Goal: Download file/media

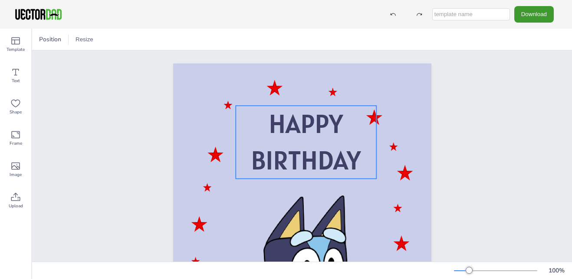
click at [355, 157] on span "BIRTHDAY" at bounding box center [306, 159] width 110 height 33
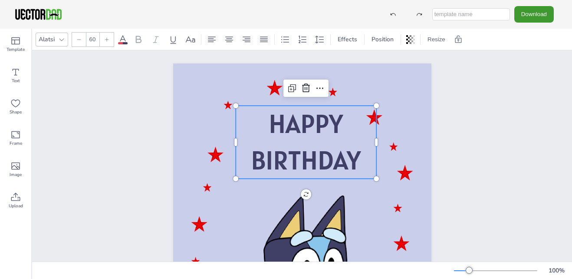
click at [360, 167] on p "BIRTHDAY" at bounding box center [306, 160] width 141 height 36
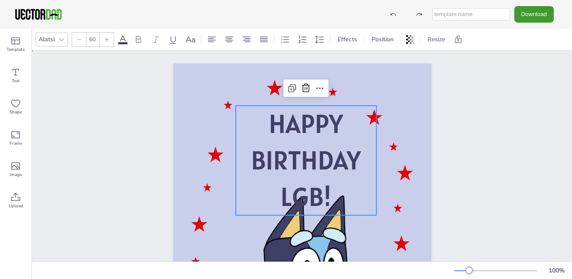
click at [473, 120] on div "HAPPY BIRTHDAY LGB! HAPPY BIRTHDAY LGB!" at bounding box center [302, 245] width 540 height 391
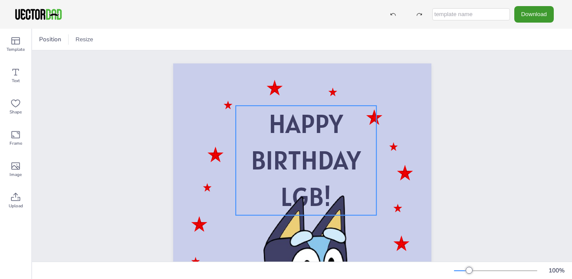
click at [286, 138] on span "HAPPY" at bounding box center [306, 123] width 74 height 33
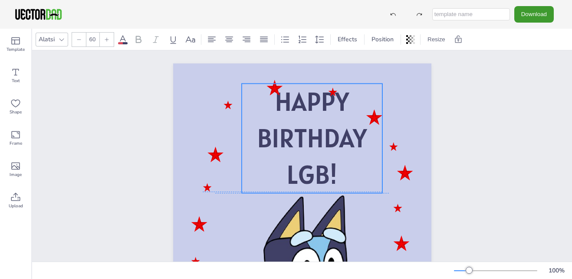
drag, startPoint x: 289, startPoint y: 141, endPoint x: 292, endPoint y: 116, distance: 24.9
click at [292, 116] on p "HAPPY" at bounding box center [311, 101] width 141 height 36
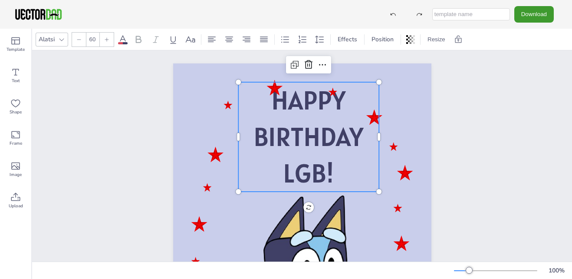
click at [483, 112] on div "HAPPY BIRTHDAY LGB!" at bounding box center [302, 245] width 540 height 391
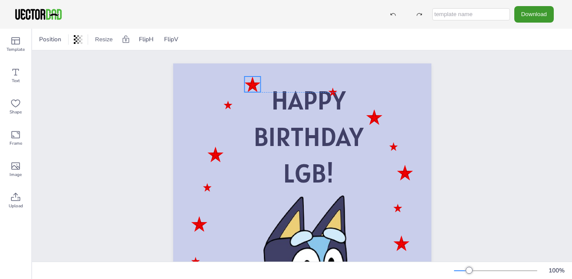
drag, startPoint x: 273, startPoint y: 83, endPoint x: 252, endPoint y: 81, distance: 21.8
click at [252, 81] on div at bounding box center [252, 84] width 16 height 16
drag, startPoint x: 331, startPoint y: 92, endPoint x: 333, endPoint y: 82, distance: 10.6
click at [333, 82] on div at bounding box center [334, 82] width 9 height 9
drag, startPoint x: 372, startPoint y: 109, endPoint x: 373, endPoint y: 101, distance: 8.3
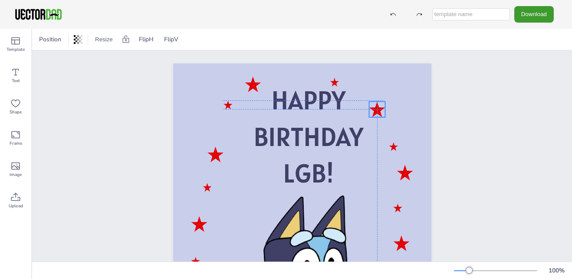
click at [373, 102] on div at bounding box center [377, 110] width 16 height 16
drag, startPoint x: 388, startPoint y: 146, endPoint x: 361, endPoint y: 160, distance: 30.9
click at [369, 160] on div at bounding box center [373, 158] width 9 height 9
drag, startPoint x: 398, startPoint y: 171, endPoint x: 399, endPoint y: 152, distance: 19.1
click at [399, 152] on div at bounding box center [406, 154] width 16 height 16
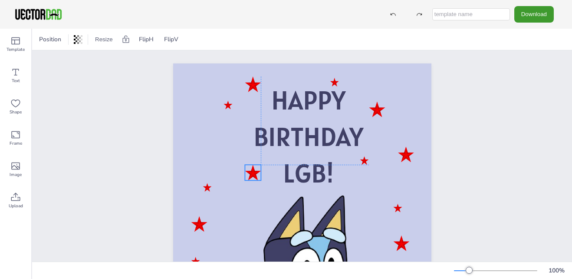
drag, startPoint x: 208, startPoint y: 150, endPoint x: 247, endPoint y: 167, distance: 42.7
click at [247, 167] on div at bounding box center [253, 172] width 16 height 16
drag, startPoint x: 203, startPoint y: 190, endPoint x: 221, endPoint y: 148, distance: 45.7
click at [221, 148] on div at bounding box center [223, 146] width 9 height 9
drag, startPoint x: 194, startPoint y: 230, endPoint x: 192, endPoint y: 126, distance: 104.6
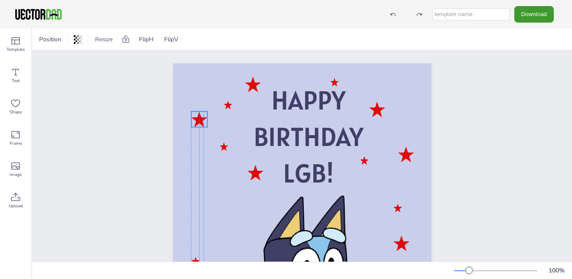
click at [192, 126] on div at bounding box center [199, 119] width 16 height 16
drag, startPoint x: 395, startPoint y: 209, endPoint x: 415, endPoint y: 125, distance: 86.2
click at [415, 63] on div "HAPPY BIRTHDAY LGB!" at bounding box center [302, 63] width 258 height 0
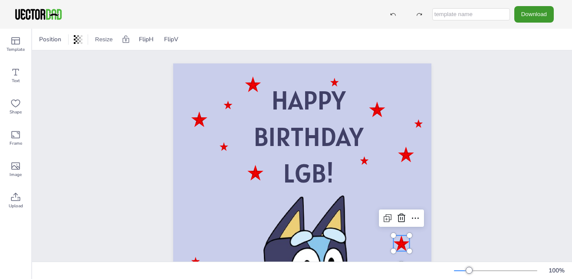
drag, startPoint x: 398, startPoint y: 244, endPoint x: 397, endPoint y: 155, distance: 89.0
click at [397, 235] on div at bounding box center [401, 243] width 16 height 16
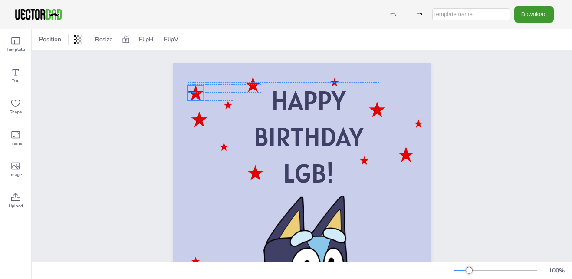
drag, startPoint x: 397, startPoint y: 162, endPoint x: 191, endPoint y: 95, distance: 216.7
click at [191, 95] on div at bounding box center [195, 93] width 16 height 16
drag, startPoint x: 191, startPoint y: 94, endPoint x: 401, endPoint y: 88, distance: 209.7
click at [401, 88] on div at bounding box center [406, 87] width 16 height 16
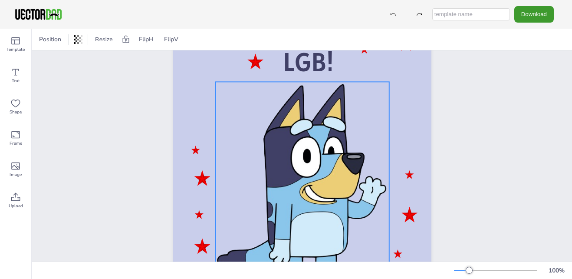
scroll to position [118, 0]
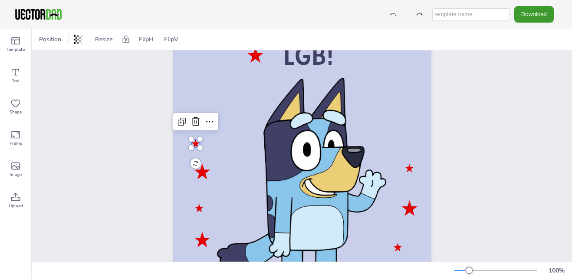
click at [193, 145] on div "HAPPY BIRTHDAY LGB!" at bounding box center [302, 128] width 258 height 365
drag, startPoint x: 193, startPoint y: 145, endPoint x: 233, endPoint y: 132, distance: 42.7
click at [233, 132] on div "HAPPY BIRTHDAY LGB!" at bounding box center [302, 128] width 258 height 365
drag, startPoint x: 196, startPoint y: 140, endPoint x: 193, endPoint y: 145, distance: 5.4
click at [193, 145] on div "HAPPY BIRTHDAY LGB!" at bounding box center [302, 128] width 258 height 365
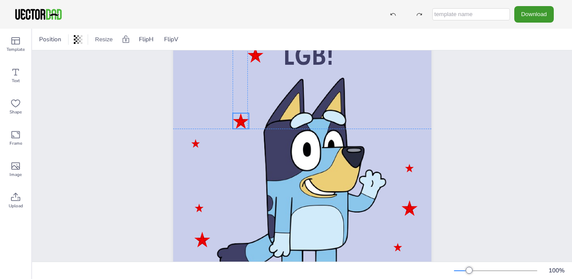
drag, startPoint x: 197, startPoint y: 173, endPoint x: 236, endPoint y: 122, distance: 63.8
drag, startPoint x: 198, startPoint y: 208, endPoint x: 233, endPoint y: 172, distance: 49.7
drag, startPoint x: 201, startPoint y: 241, endPoint x: 201, endPoint y: 211, distance: 29.9
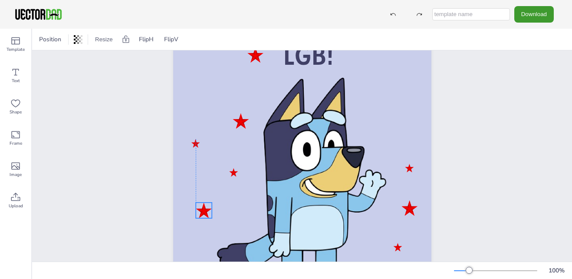
click at [201, 211] on div at bounding box center [204, 210] width 16 height 16
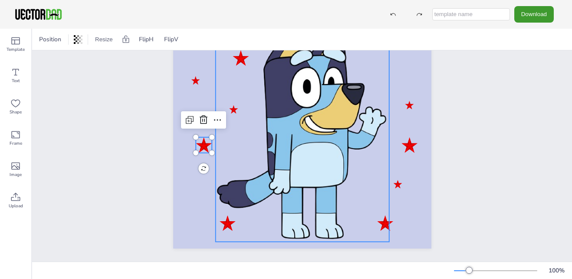
scroll to position [179, 0]
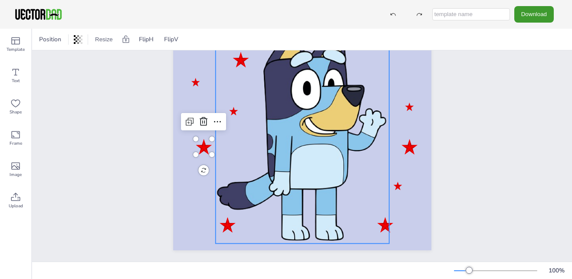
click at [224, 224] on div at bounding box center [302, 128] width 174 height 229
click at [222, 224] on div at bounding box center [302, 128] width 174 height 229
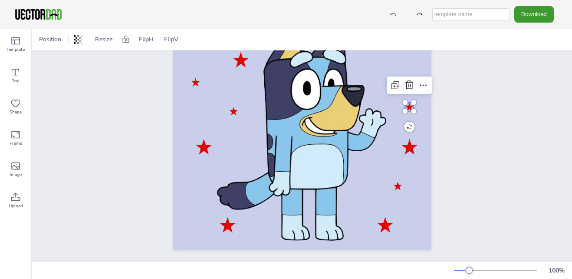
click at [406, 107] on div at bounding box center [409, 106] width 9 height 9
drag, startPoint x: 406, startPoint y: 107, endPoint x: 237, endPoint y: 150, distance: 175.0
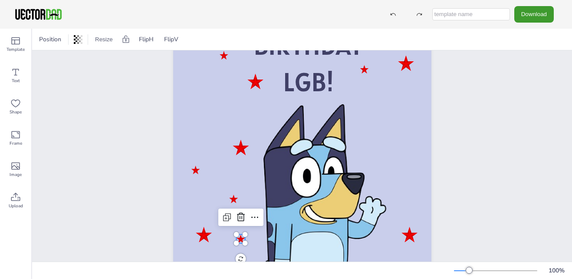
scroll to position [92, 0]
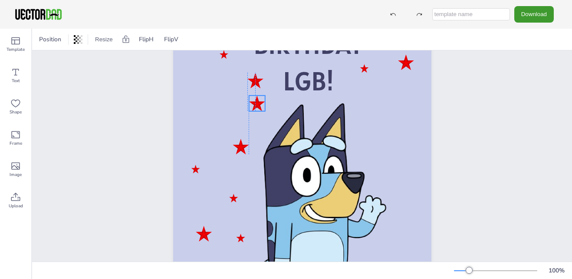
drag, startPoint x: 404, startPoint y: 234, endPoint x: 247, endPoint y: 108, distance: 201.6
drag, startPoint x: 247, startPoint y: 108, endPoint x: 198, endPoint y: 115, distance: 49.2
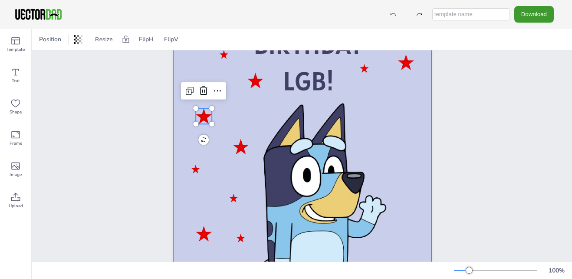
scroll to position [187, 0]
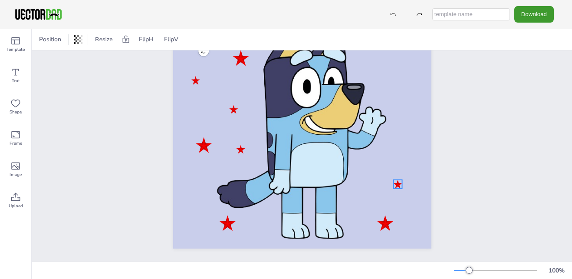
click at [394, 181] on div "HAPPY BIRTHDAY LGB!" at bounding box center [302, 65] width 258 height 365
drag, startPoint x: 395, startPoint y: 178, endPoint x: 189, endPoint y: 190, distance: 206.5
click at [189, 191] on div at bounding box center [191, 195] width 9 height 9
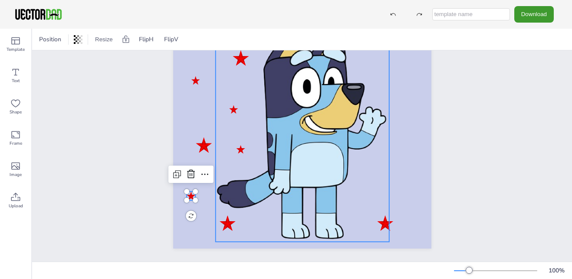
click at [378, 217] on div at bounding box center [302, 126] width 174 height 229
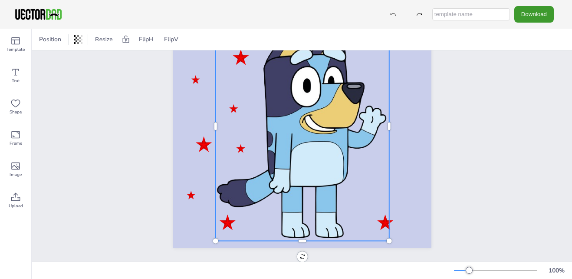
click at [385, 219] on div at bounding box center [388, 125] width 7 height 229
click at [441, 161] on div "HAPPY BIRTHDAY LGB!" at bounding box center [302, 64] width 333 height 391
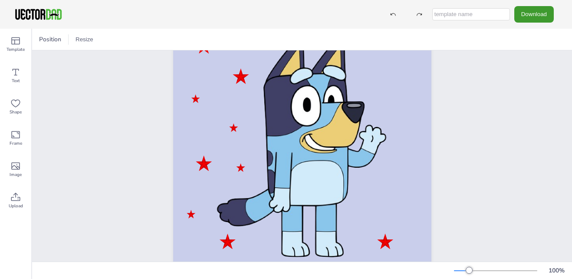
scroll to position [162, 0]
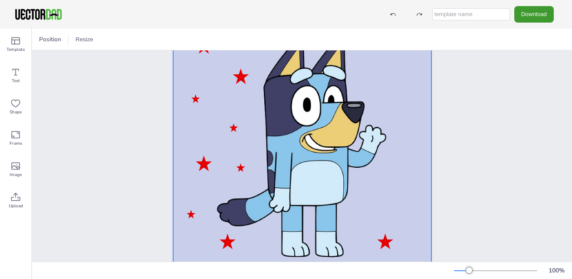
click at [389, 203] on div at bounding box center [302, 83] width 258 height 365
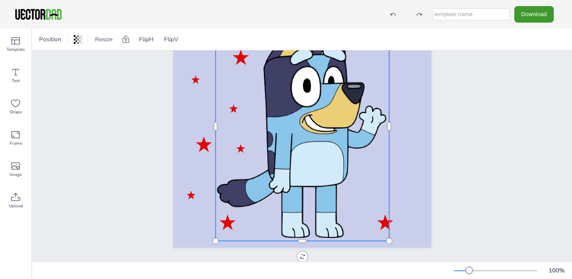
click at [385, 219] on div "HAPPY BIRTHDAY LGB!" at bounding box center [302, 64] width 258 height 365
click at [389, 219] on div at bounding box center [388, 125] width 7 height 229
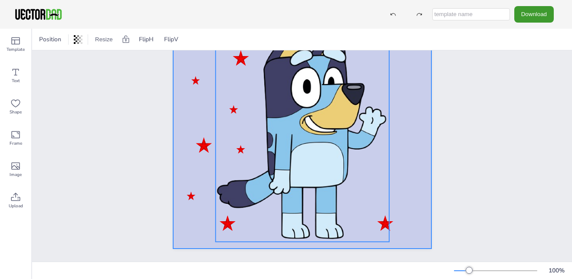
click at [412, 199] on div at bounding box center [302, 65] width 258 height 365
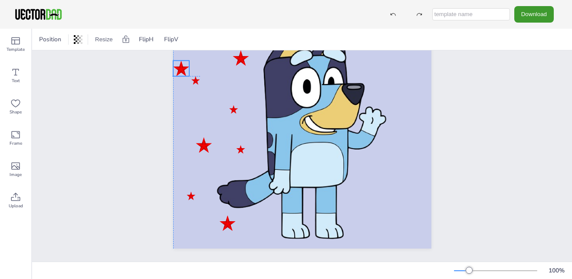
drag, startPoint x: 387, startPoint y: 216, endPoint x: 182, endPoint y: 62, distance: 255.8
click at [182, 62] on div at bounding box center [181, 68] width 16 height 16
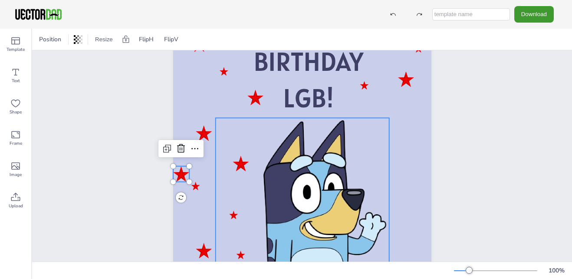
scroll to position [73, 0]
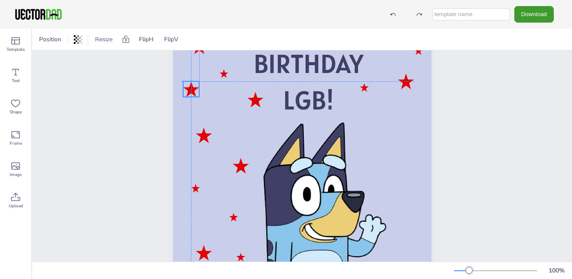
drag, startPoint x: 179, startPoint y: 173, endPoint x: 187, endPoint y: 85, distance: 88.5
click at [187, 85] on div at bounding box center [191, 89] width 16 height 16
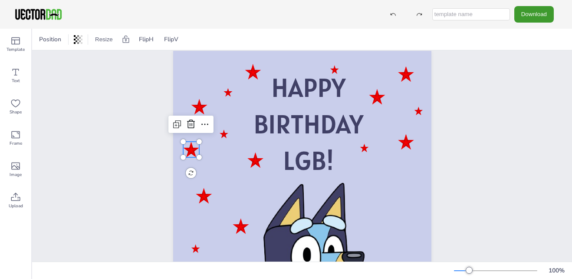
scroll to position [0, 0]
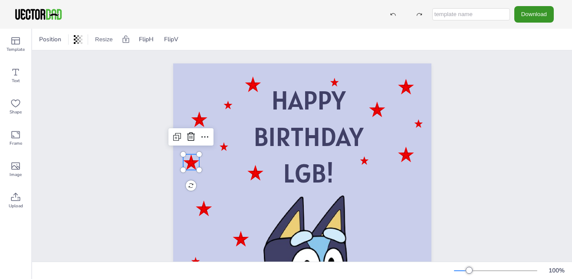
click at [538, 20] on button "Download" at bounding box center [533, 14] width 39 height 16
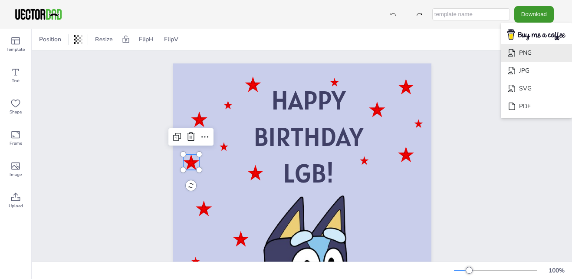
click at [534, 54] on li "PNG" at bounding box center [536, 53] width 71 height 18
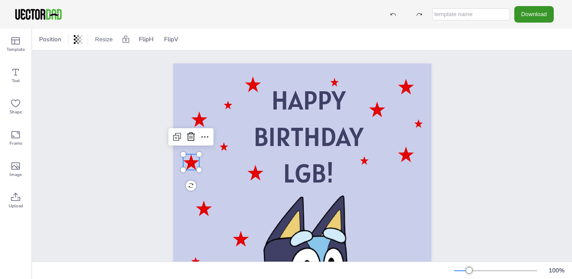
click at [546, 12] on button "Download" at bounding box center [533, 14] width 39 height 16
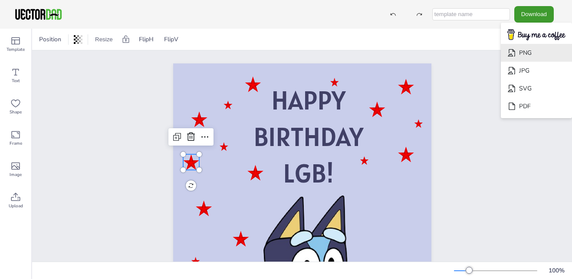
drag, startPoint x: 524, startPoint y: 59, endPoint x: 145, endPoint y: 204, distance: 406.6
click at [524, 59] on li "PNG" at bounding box center [536, 53] width 71 height 18
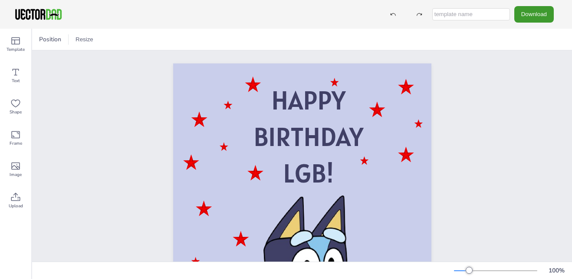
click at [537, 27] on div "Download PNG JPG SVG PDF" at bounding box center [286, 14] width 572 height 29
click at [539, 20] on button "Download" at bounding box center [533, 14] width 39 height 16
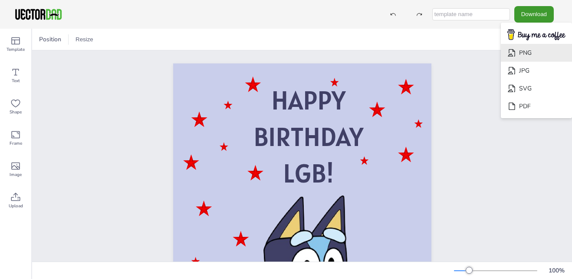
click at [539, 52] on li "PNG" at bounding box center [536, 53] width 71 height 18
